Goal: Task Accomplishment & Management: Use online tool/utility

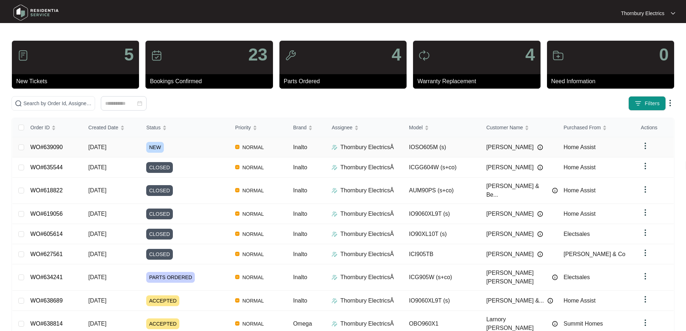
click at [145, 146] on td "NEW" at bounding box center [184, 147] width 89 height 20
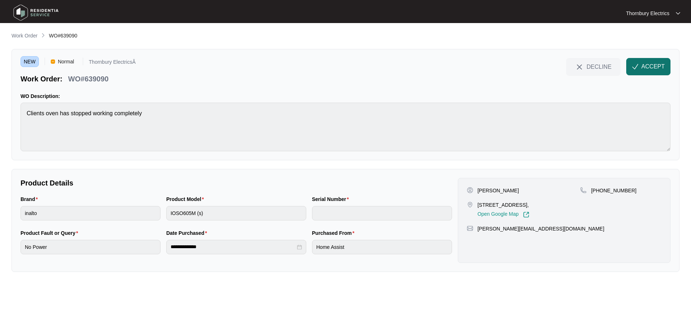
click at [658, 68] on span "ACCEPT" at bounding box center [653, 66] width 23 height 9
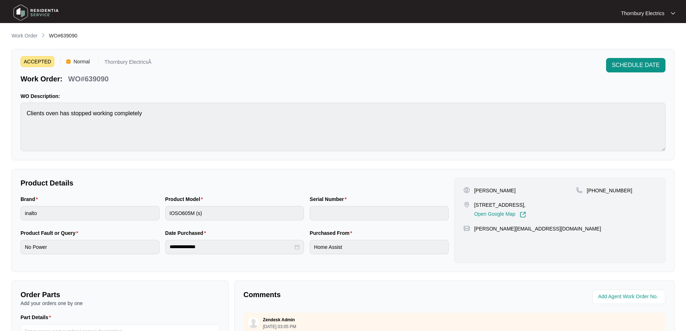
drag, startPoint x: 473, startPoint y: 203, endPoint x: 535, endPoint y: 207, distance: 61.7
click at [535, 207] on div "[STREET_ADDRESS], Open Google Map" at bounding box center [519, 209] width 113 height 17
copy p "[STREET_ADDRESS]"
drag, startPoint x: 625, startPoint y: 190, endPoint x: 596, endPoint y: 194, distance: 28.8
click at [596, 194] on div "[PHONE_NUMBER]" at bounding box center [616, 202] width 80 height 31
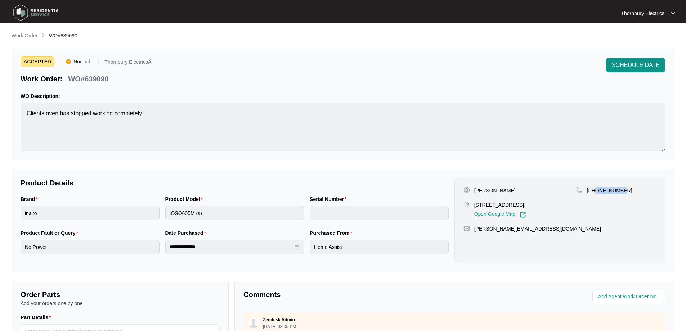
copy p "423365569"
click at [484, 191] on p "[PERSON_NAME]" at bounding box center [494, 190] width 41 height 7
copy p "[PERSON_NAME]"
drag, startPoint x: 565, startPoint y: 228, endPoint x: 473, endPoint y: 233, distance: 92.3
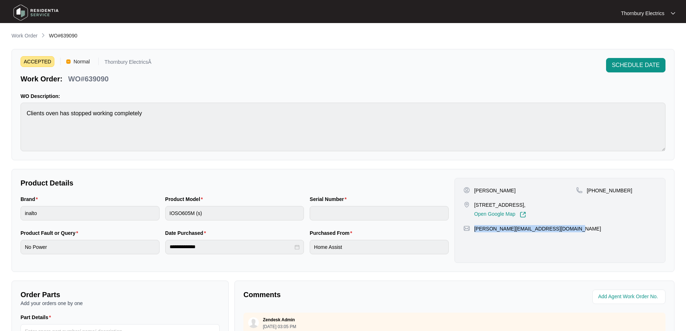
click at [473, 233] on div "[PERSON_NAME] [STREET_ADDRESS], Open Google Map [PHONE_NUMBER] [PERSON_NAME][EM…" at bounding box center [559, 220] width 211 height 85
copy p "[PERSON_NAME][EMAIL_ADDRESS][DOMAIN_NAME]"
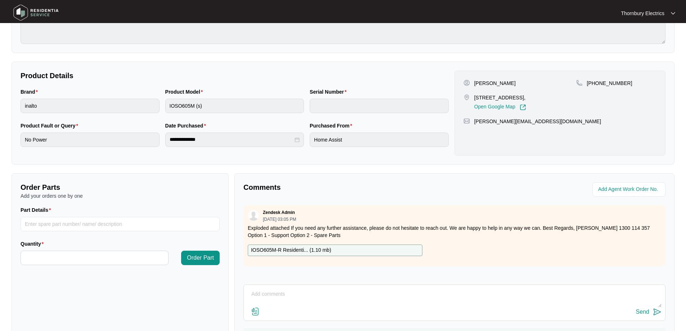
scroll to position [108, 0]
click at [349, 250] on div "IOSO605M-R Residenti... ( 1.10 mb )" at bounding box center [335, 250] width 175 height 12
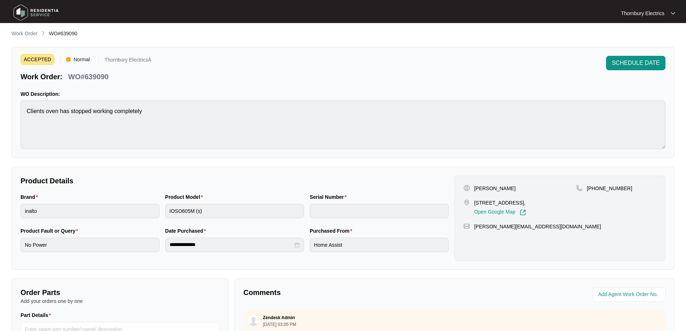
scroll to position [0, 0]
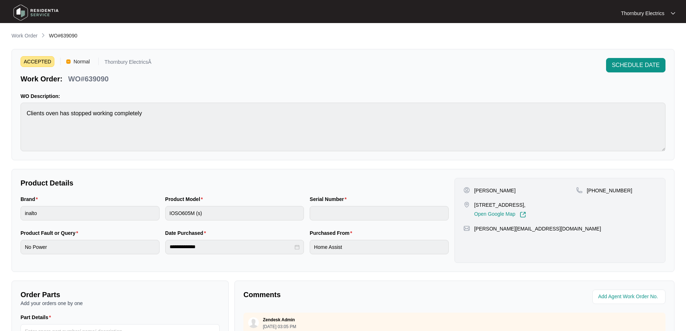
click at [88, 80] on p "WO#639090" at bounding box center [88, 79] width 40 height 10
copy p "639090"
click at [26, 32] on p "Work Order" at bounding box center [25, 35] width 26 height 7
